Goal: Transaction & Acquisition: Book appointment/travel/reservation

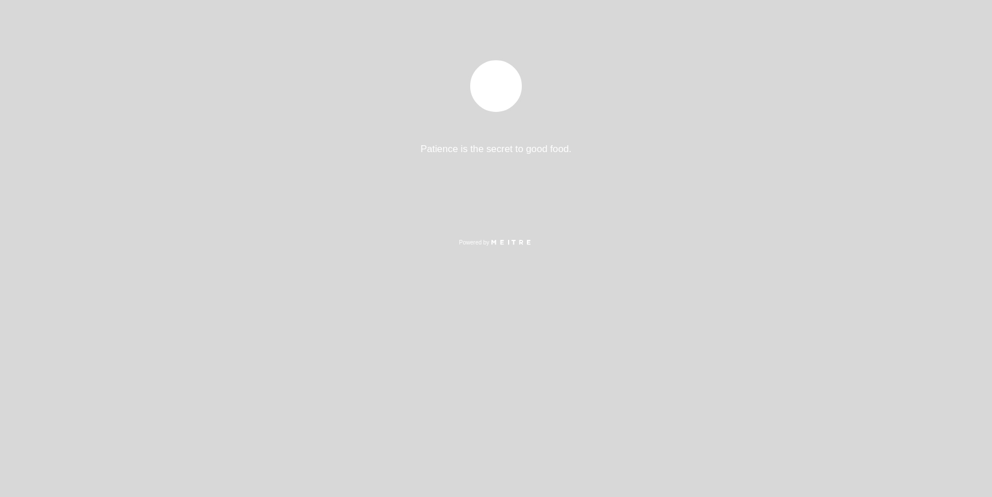
select select "es"
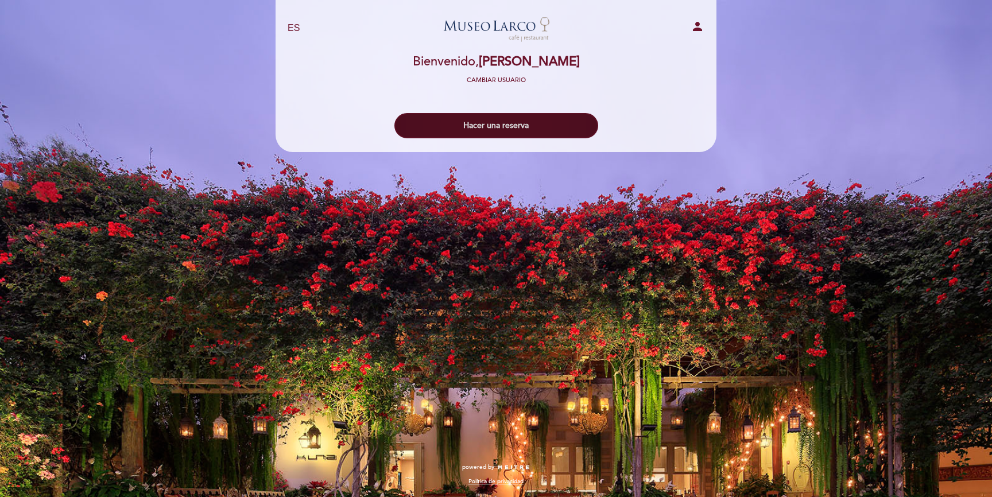
click at [473, 117] on button "Hacer una reserva" at bounding box center [496, 125] width 204 height 25
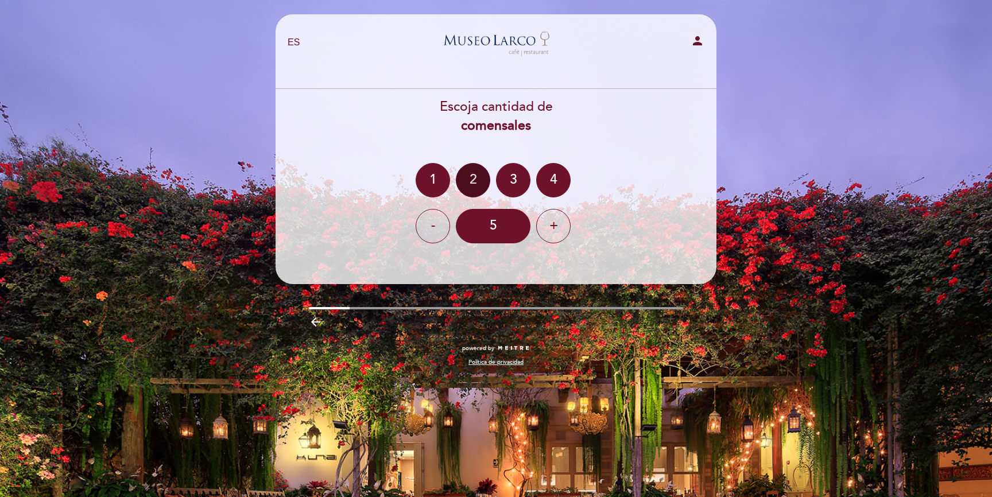
click at [467, 181] on div "2" at bounding box center [473, 180] width 34 height 34
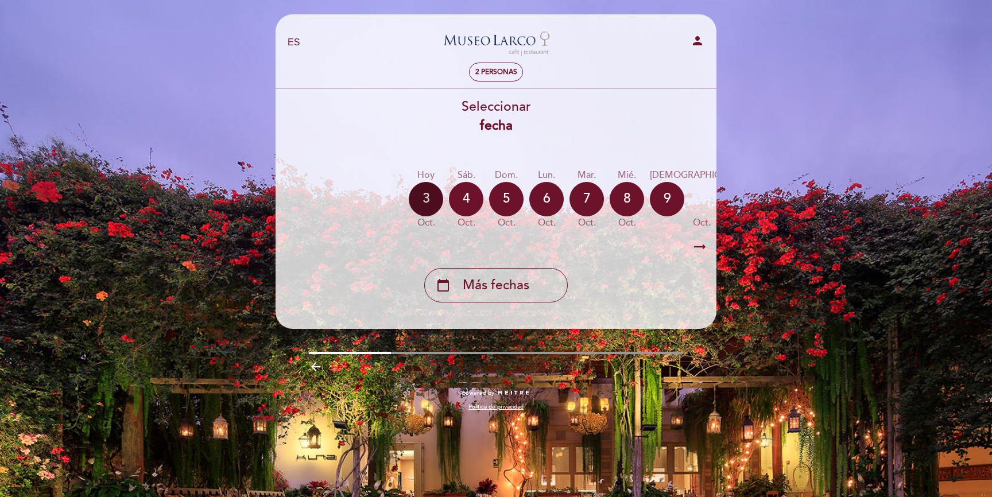
click at [428, 195] on div "3" at bounding box center [426, 199] width 34 height 34
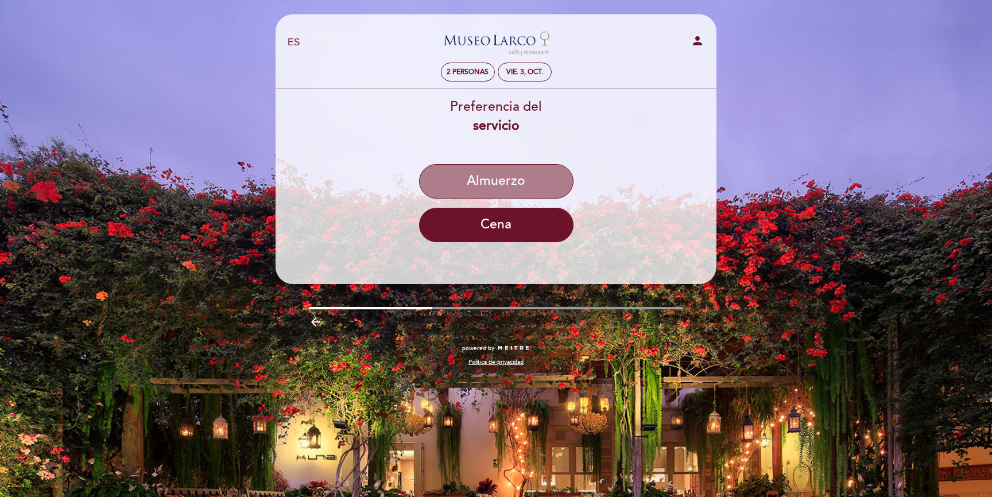
click at [487, 174] on button "Almuerzo" at bounding box center [496, 181] width 154 height 34
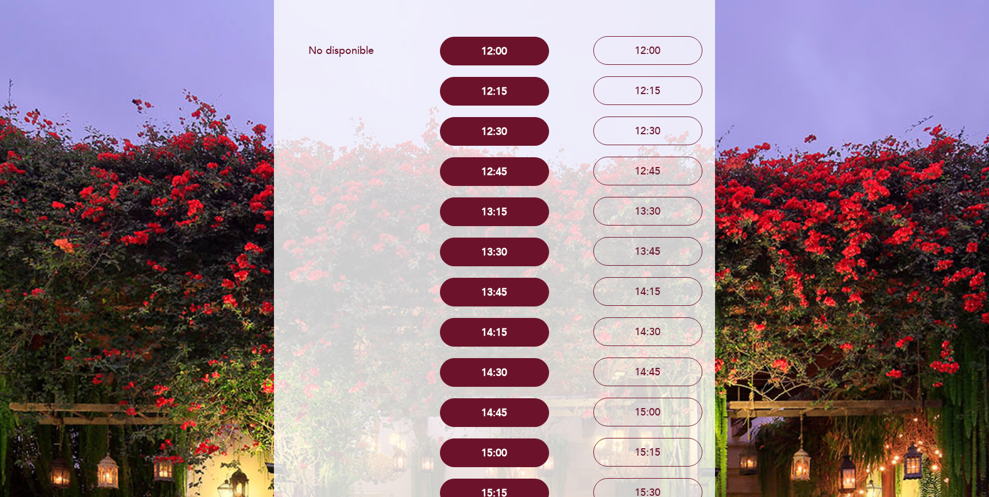
scroll to position [129, 0]
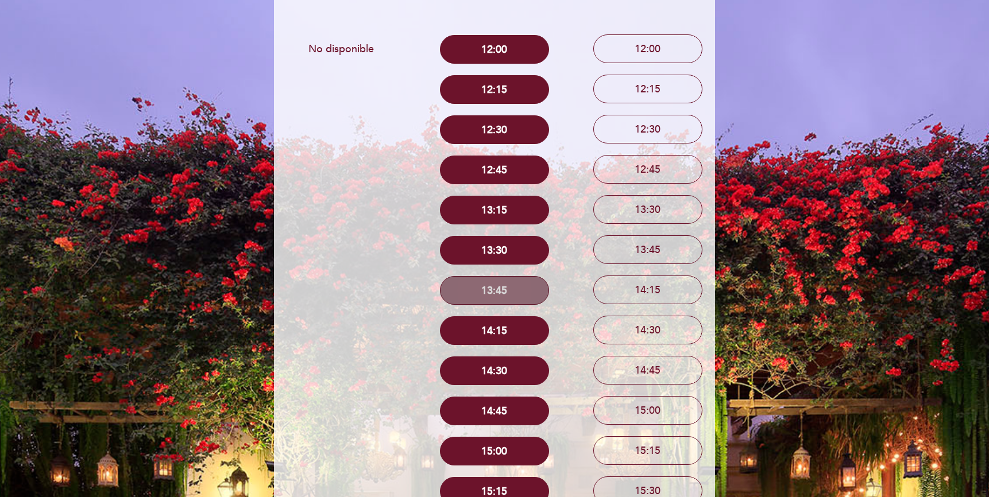
click at [504, 287] on button "13:45" at bounding box center [494, 290] width 109 height 29
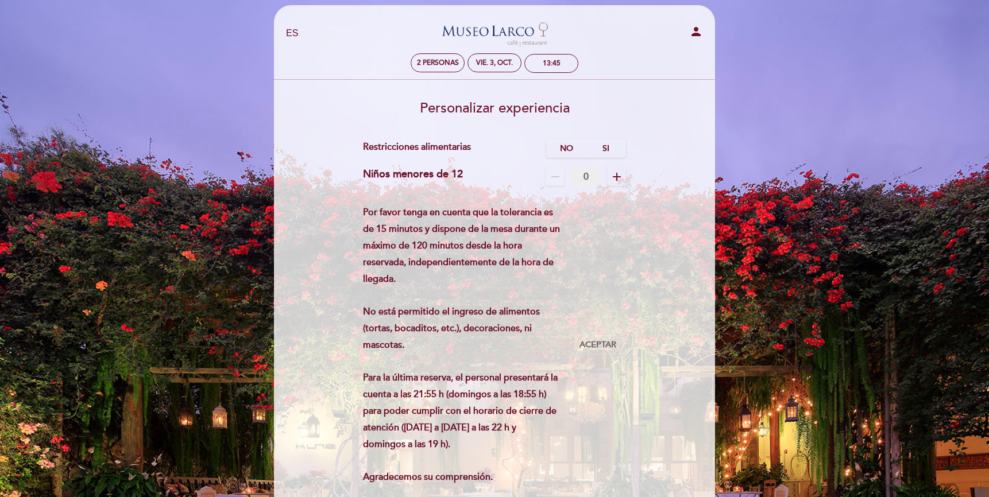
scroll to position [0, 0]
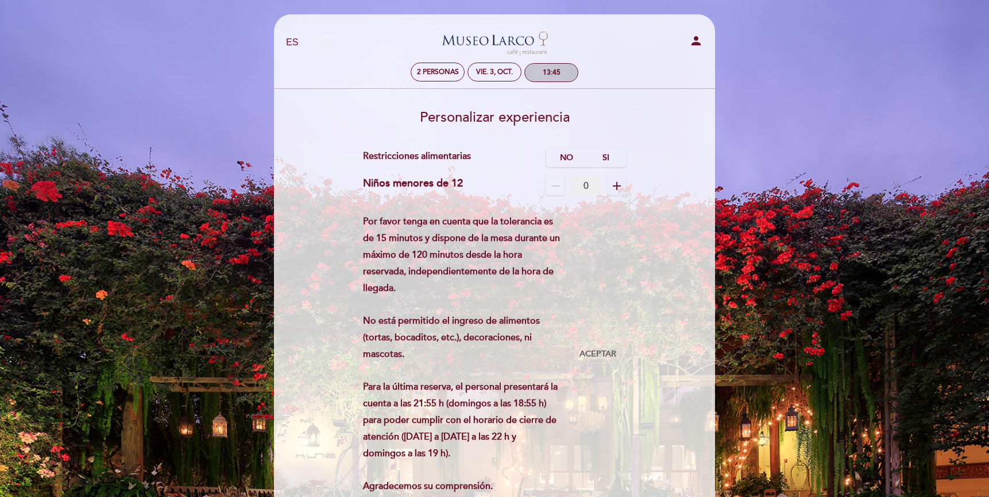
click at [536, 73] on div "13:45" at bounding box center [551, 73] width 53 height 18
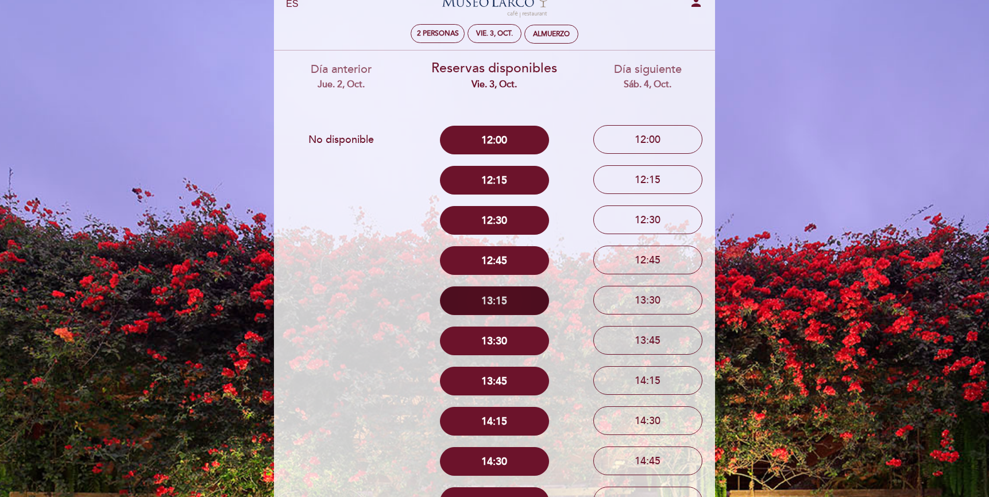
scroll to position [40, 0]
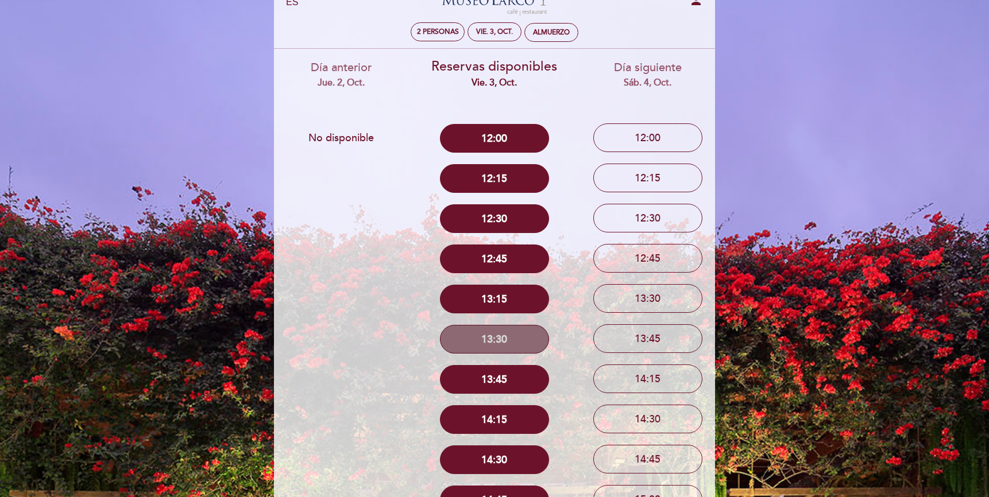
click at [487, 335] on button "13:30" at bounding box center [494, 339] width 109 height 29
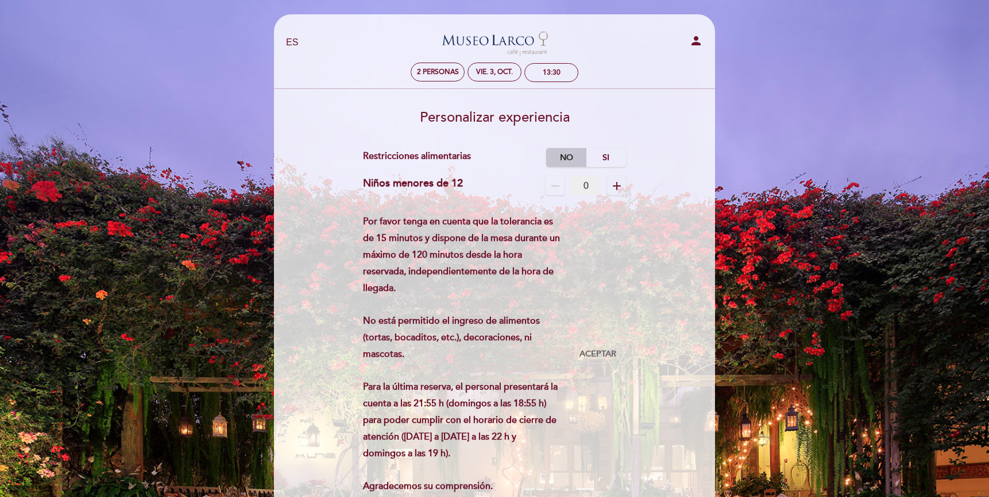
click at [572, 158] on label "No" at bounding box center [566, 157] width 40 height 19
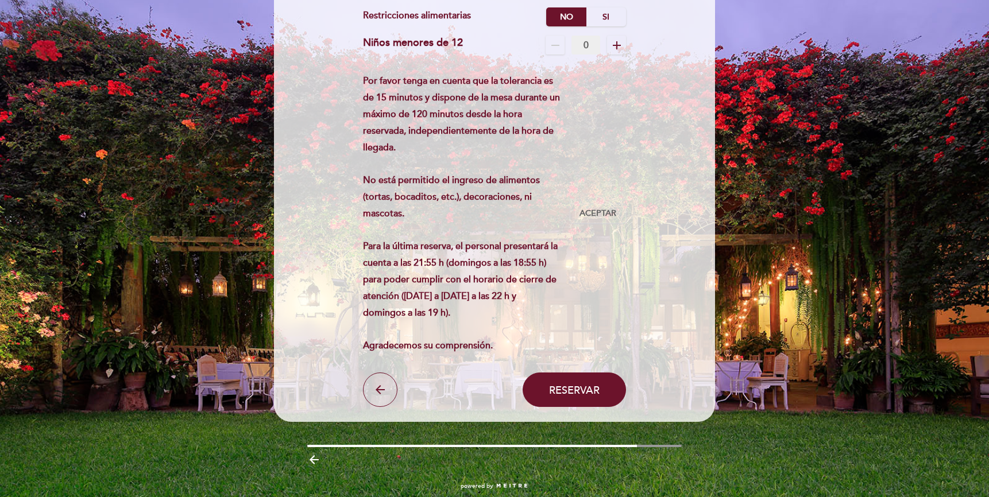
scroll to position [159, 0]
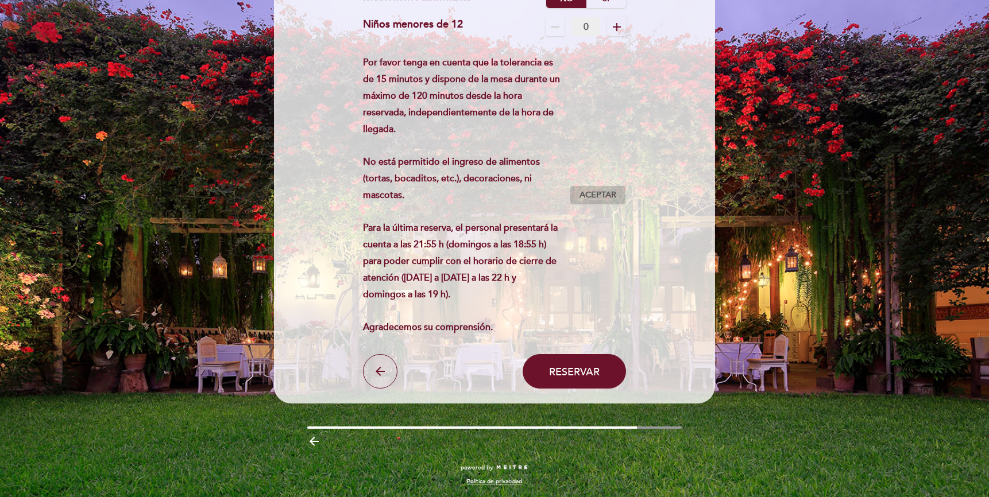
click at [604, 196] on span "Aceptar" at bounding box center [597, 195] width 37 height 12
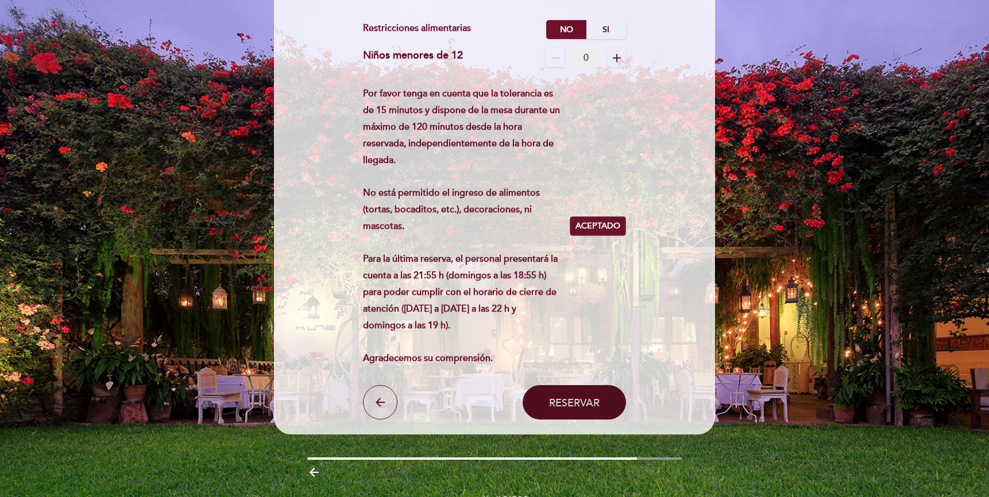
scroll to position [133, 0]
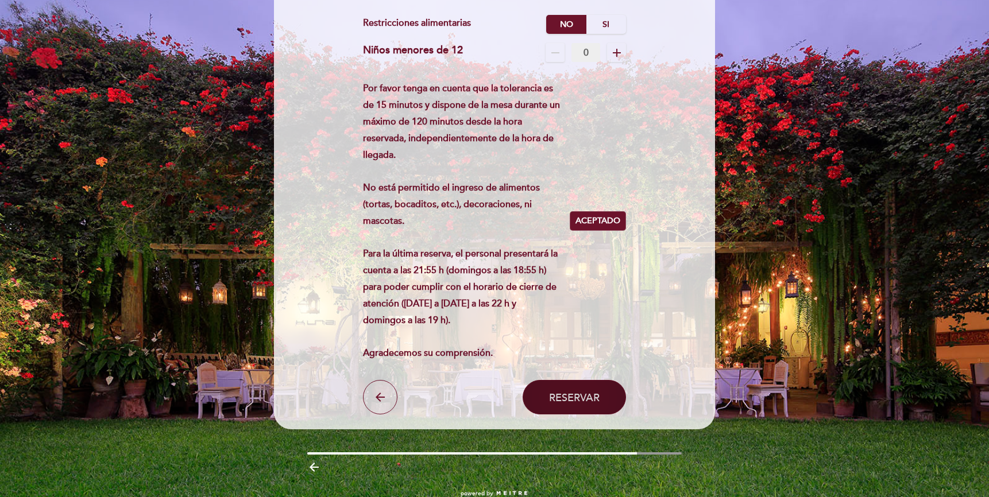
click at [545, 393] on button "Reservar" at bounding box center [573, 397] width 103 height 34
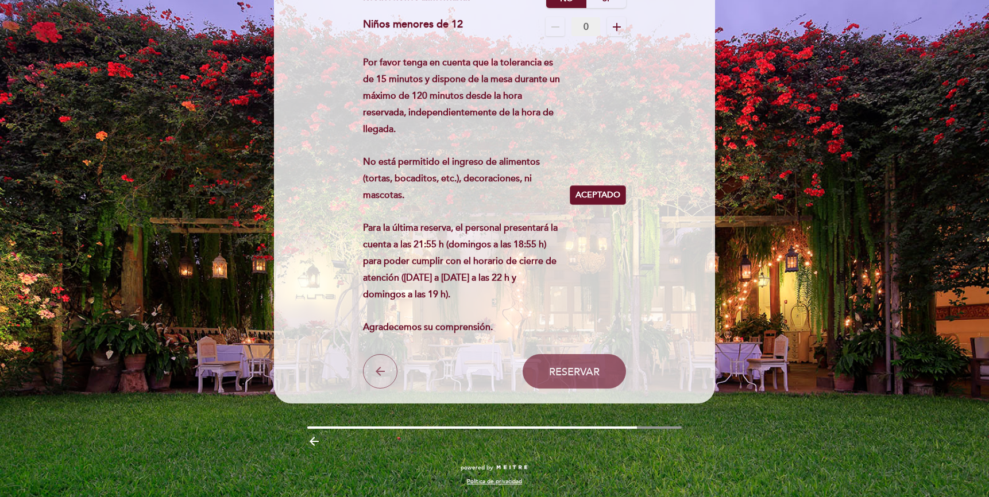
scroll to position [0, 0]
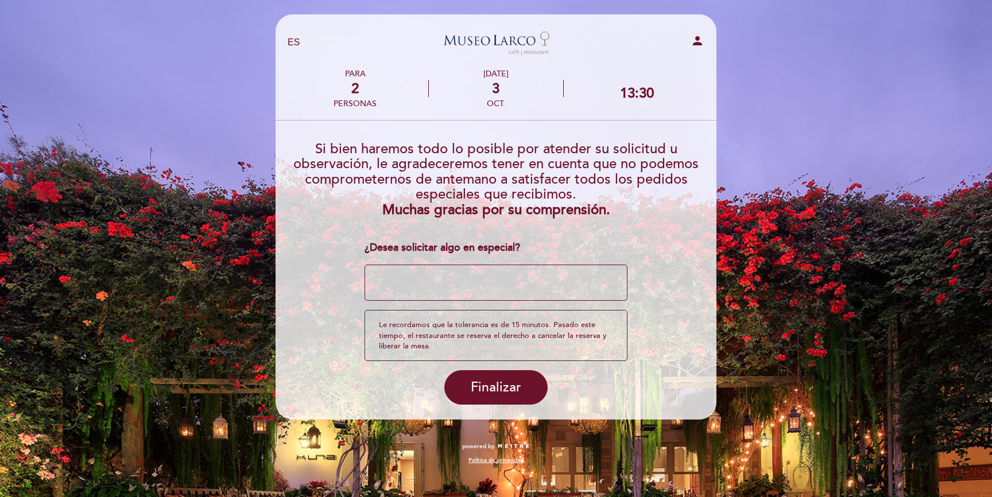
click at [466, 297] on textarea at bounding box center [497, 283] width 264 height 37
type textarea "Almuerzo de aniversario [PERSON_NAME]"
click at [501, 377] on button "Finalizar" at bounding box center [495, 387] width 103 height 34
